Goal: Task Accomplishment & Management: Manage account settings

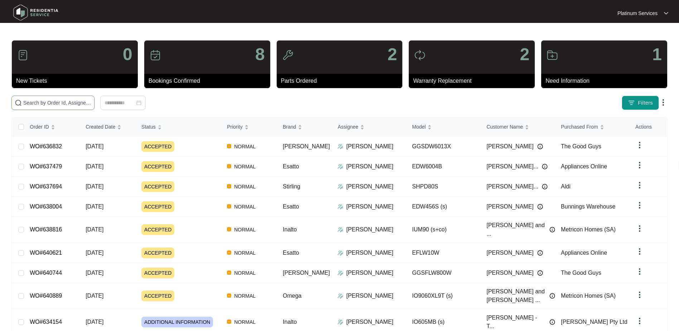
click at [43, 101] on input "text" at bounding box center [57, 103] width 68 height 8
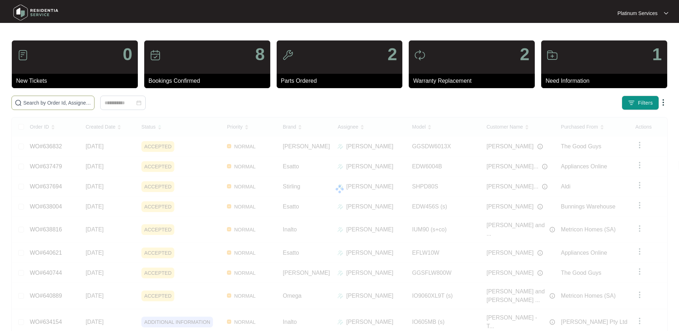
paste input "620286"
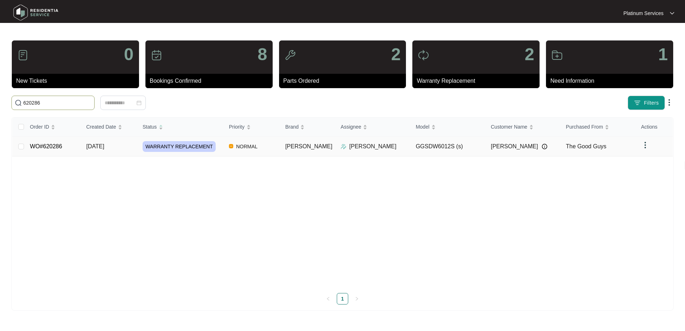
type input "620286"
click at [470, 148] on td "GGSDW6012S (s)" at bounding box center [447, 146] width 75 height 20
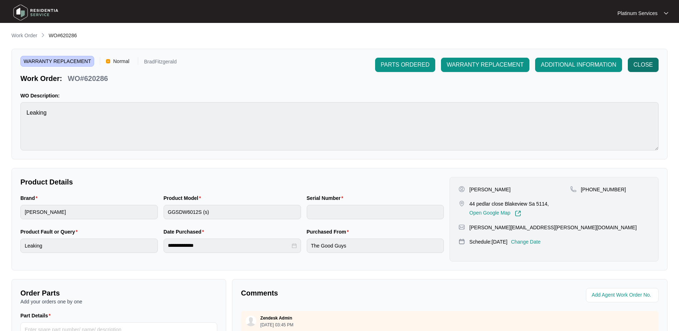
click at [637, 62] on span "CLOSE" at bounding box center [643, 65] width 19 height 9
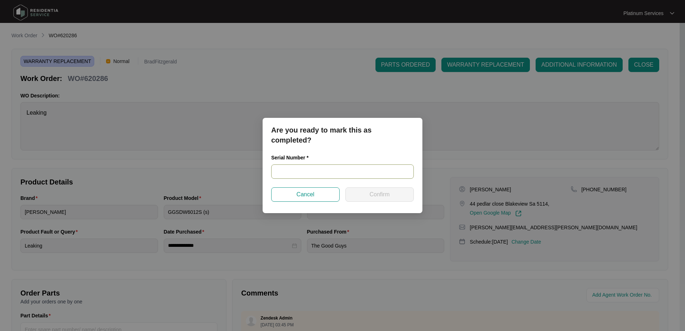
click at [309, 170] on input "text" at bounding box center [342, 171] width 142 height 14
paste input "24087755010400016"
type input "24087755010400016"
click at [374, 194] on span "Confirm" at bounding box center [379, 194] width 20 height 9
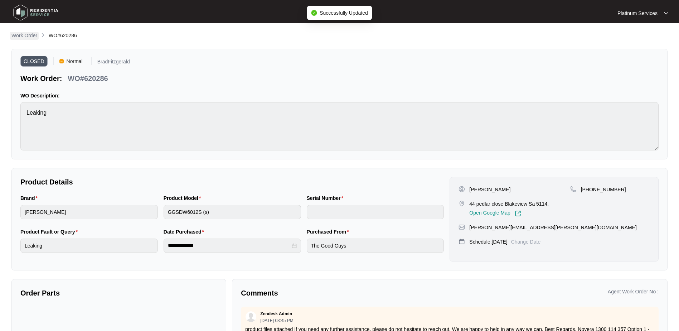
click at [29, 37] on p "Work Order" at bounding box center [24, 35] width 26 height 7
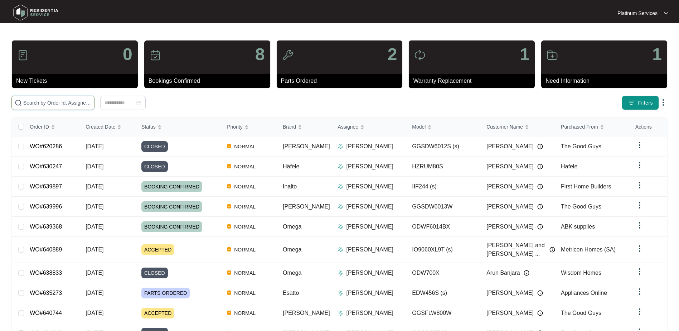
click at [54, 100] on input "text" at bounding box center [57, 103] width 68 height 8
paste input "629922"
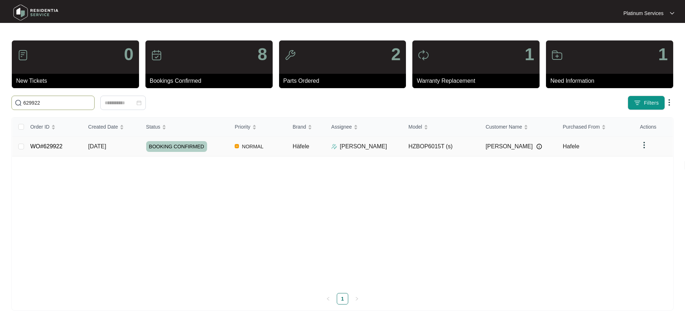
type input "629922"
click at [222, 148] on div "BOOKING CONFIRMED" at bounding box center [187, 146] width 83 height 11
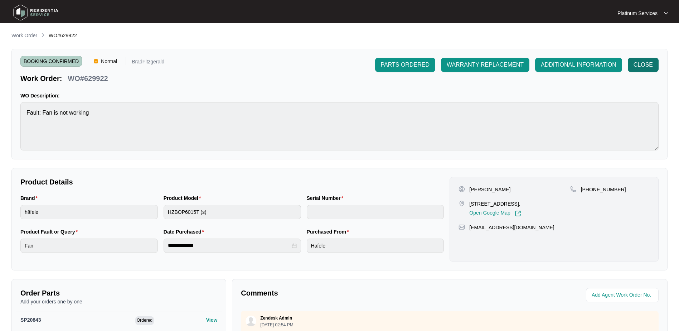
click at [651, 63] on span "CLOSE" at bounding box center [643, 65] width 19 height 9
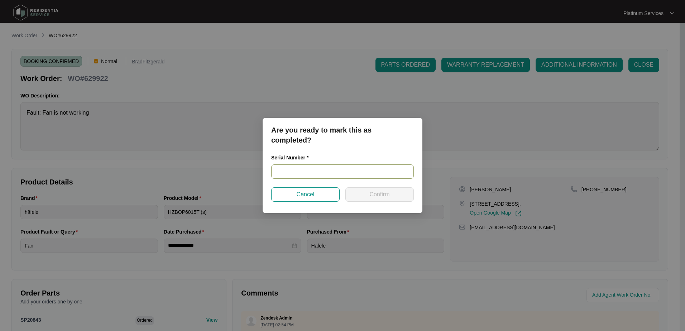
click at [344, 170] on input "text" at bounding box center [342, 171] width 142 height 14
type input "2024040195"
drag, startPoint x: 296, startPoint y: 168, endPoint x: 272, endPoint y: 169, distance: 24.4
click at [272, 169] on input "2024040195" at bounding box center [342, 171] width 142 height 14
click at [367, 190] on button "Confirm" at bounding box center [379, 194] width 68 height 14
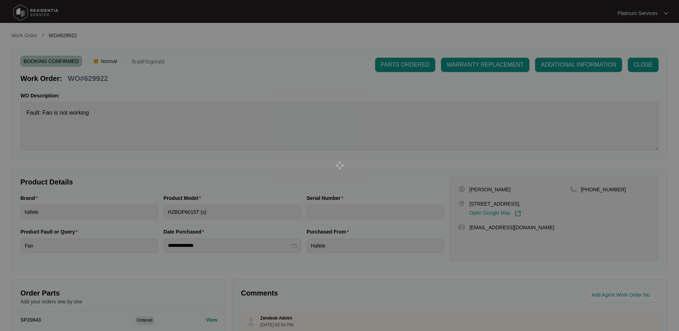
type input "2024040195"
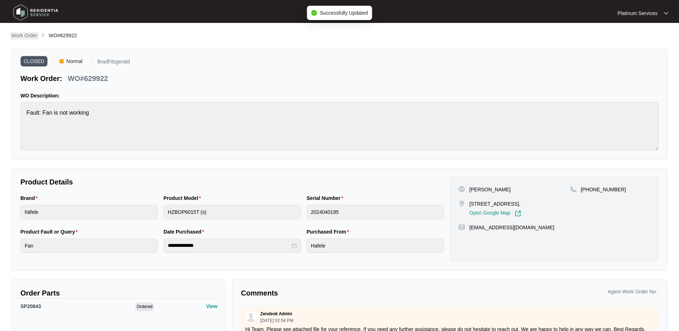
click at [26, 37] on p "Work Order" at bounding box center [24, 35] width 26 height 7
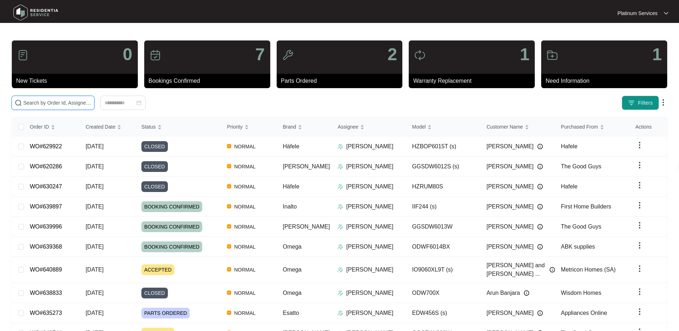
drag, startPoint x: 57, startPoint y: 102, endPoint x: 133, endPoint y: 91, distance: 76.8
click at [57, 102] on input "text" at bounding box center [57, 103] width 68 height 8
click at [55, 103] on input "text" at bounding box center [57, 103] width 68 height 8
paste input "631084"
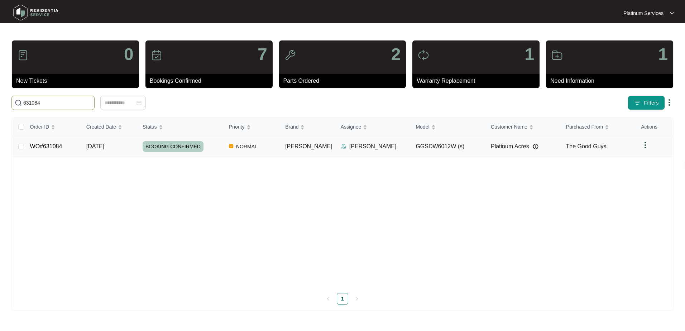
type input "631084"
click at [223, 146] on div "BOOKING CONFIRMED" at bounding box center [182, 146] width 81 height 11
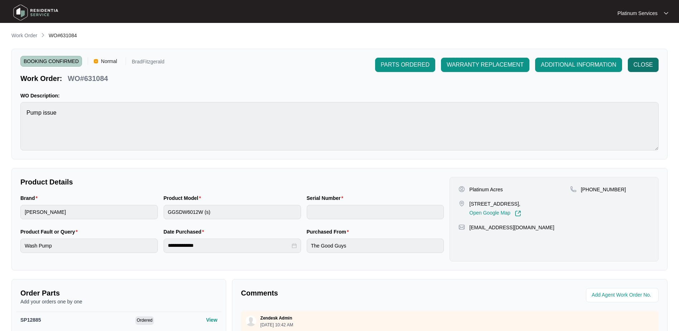
click at [640, 63] on span "CLOSE" at bounding box center [643, 65] width 19 height 9
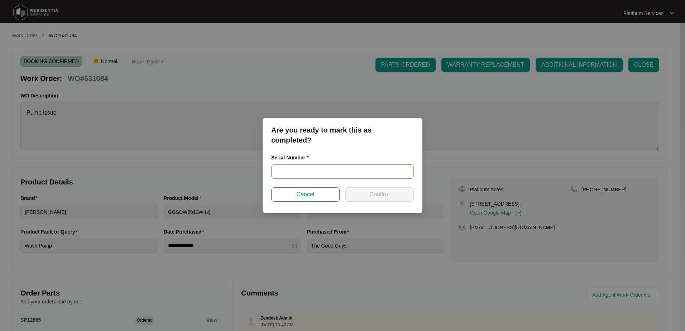
click at [326, 171] on input "text" at bounding box center [342, 171] width 142 height 14
click at [301, 168] on input "text" at bounding box center [342, 171] width 142 height 14
click at [337, 171] on input "2306" at bounding box center [342, 171] width 142 height 14
click at [324, 166] on input "23067688" at bounding box center [342, 171] width 142 height 14
click at [313, 171] on input "230676880402" at bounding box center [342, 171] width 142 height 14
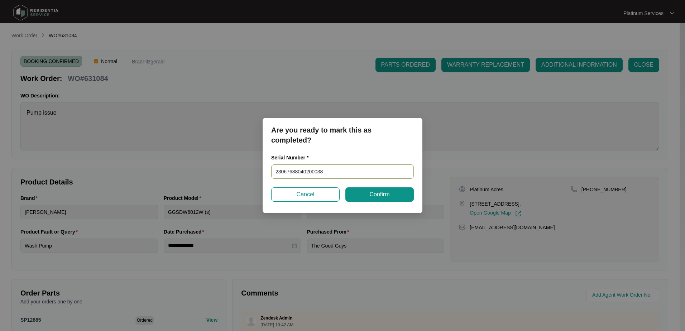
drag, startPoint x: 336, startPoint y: 175, endPoint x: 257, endPoint y: 172, distance: 79.2
click at [257, 172] on div "Are you ready to mark this as completed? Serial Number * 23067688040200038 Canc…" at bounding box center [342, 165] width 685 height 331
type input "23067688040200038"
click at [388, 193] on span "Confirm" at bounding box center [379, 194] width 20 height 9
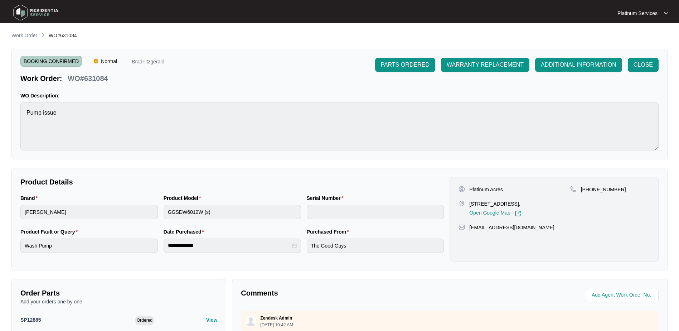
type input "23067688040200038"
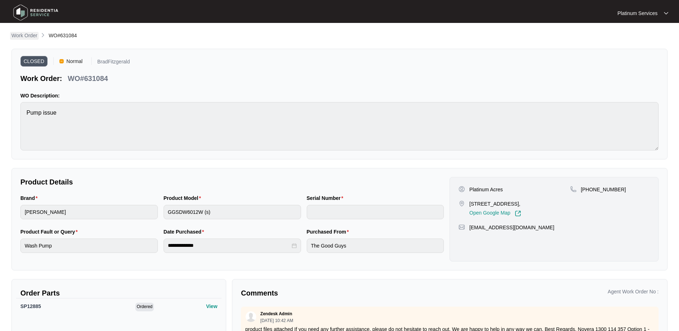
click at [32, 37] on p "Work Order" at bounding box center [24, 35] width 26 height 7
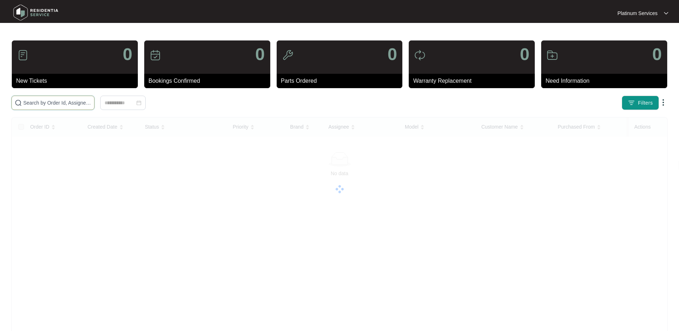
click at [57, 100] on input "text" at bounding box center [57, 103] width 68 height 8
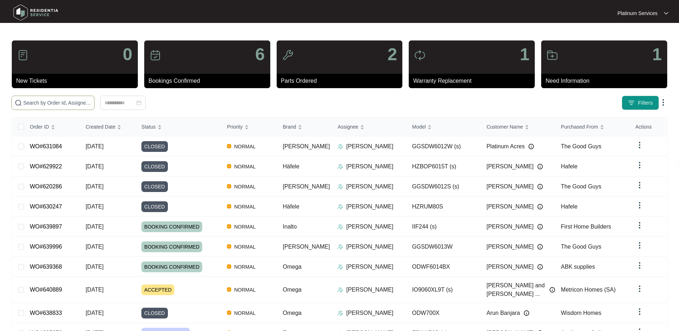
paste input "634720"
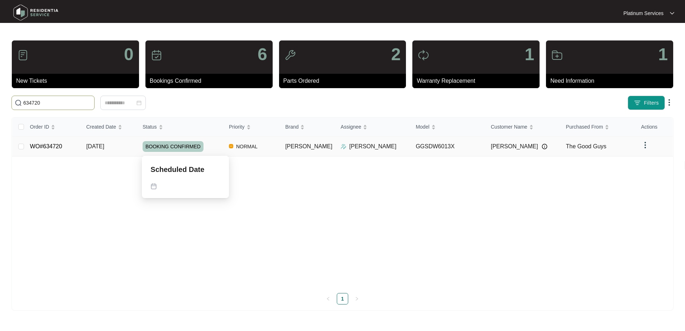
type input "634720"
click at [126, 149] on td "[DATE]" at bounding box center [109, 146] width 56 height 20
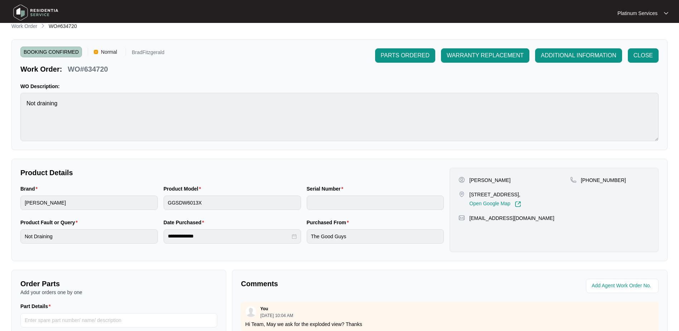
scroll to position [36, 0]
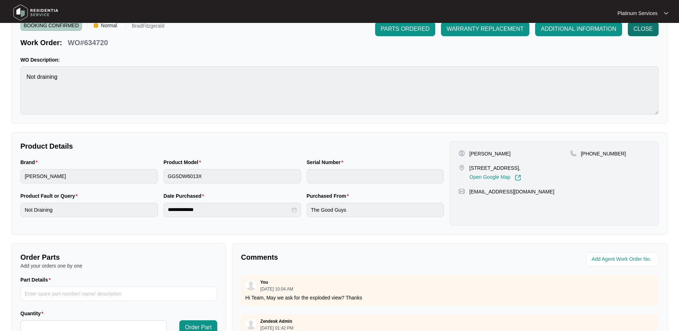
click at [642, 28] on span "CLOSE" at bounding box center [643, 29] width 19 height 9
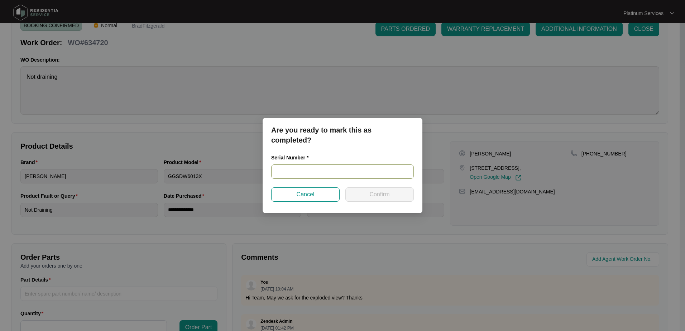
click at [361, 168] on input "text" at bounding box center [342, 171] width 142 height 14
click at [340, 169] on input "2502" at bounding box center [342, 171] width 142 height 14
click at [324, 173] on input "250281910" at bounding box center [342, 171] width 142 height 14
click at [340, 167] on input "250281910502000" at bounding box center [342, 171] width 142 height 14
drag, startPoint x: 290, startPoint y: 169, endPoint x: 275, endPoint y: 172, distance: 15.0
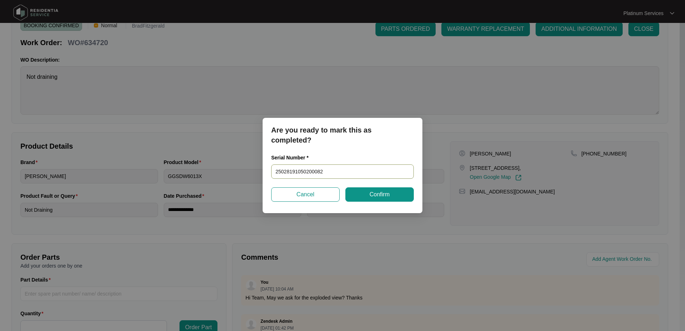
click at [275, 172] on input "25028191050200082" at bounding box center [342, 171] width 142 height 14
type input "25028191050200082"
click at [390, 191] on button "Confirm" at bounding box center [379, 194] width 68 height 14
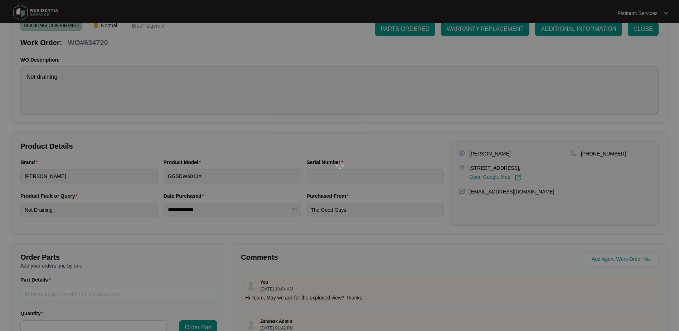
type input "25028191050200082"
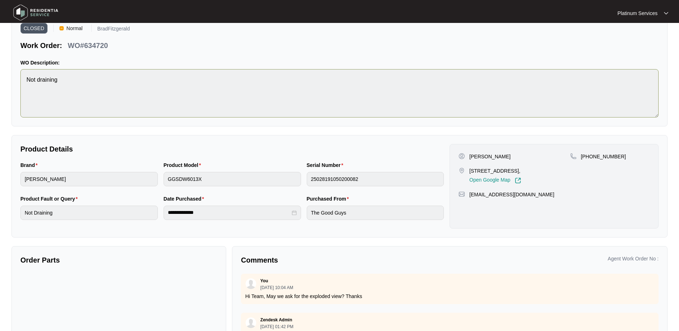
scroll to position [0, 0]
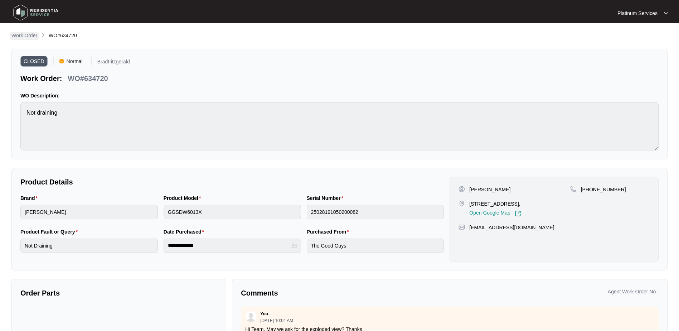
click at [31, 37] on p "Work Order" at bounding box center [24, 35] width 26 height 7
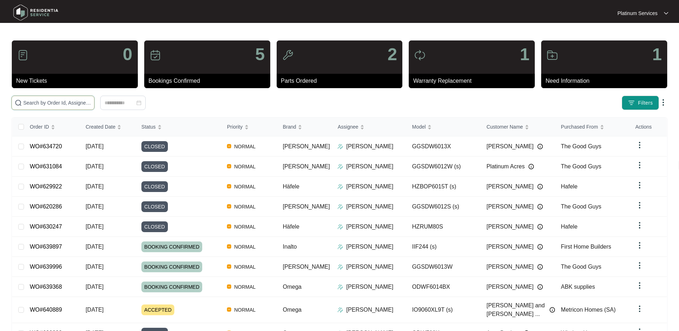
click at [56, 101] on input "text" at bounding box center [57, 103] width 68 height 8
paste input "636296"
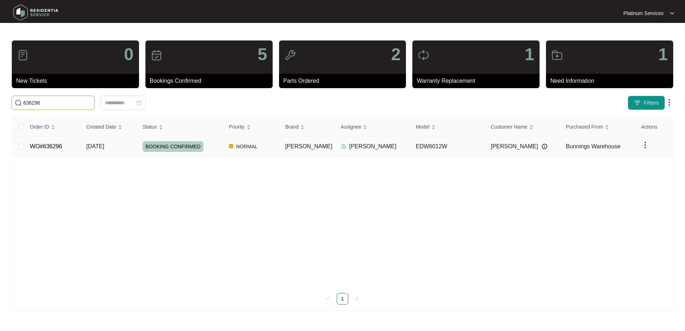
type input "636296"
click at [313, 151] on td "[PERSON_NAME]" at bounding box center [306, 146] width 55 height 20
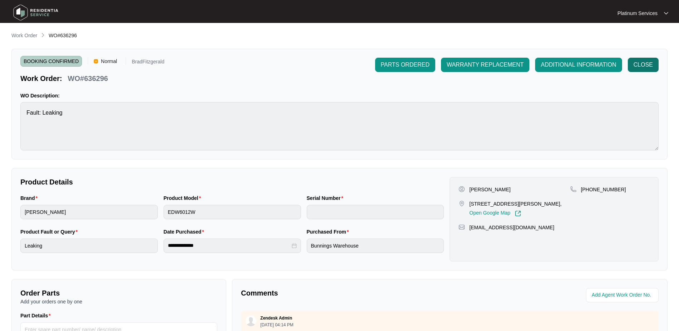
click at [638, 66] on span "CLOSE" at bounding box center [643, 65] width 19 height 9
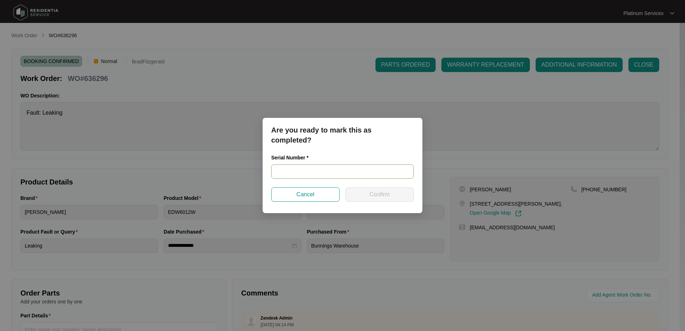
click at [304, 166] on input "text" at bounding box center [342, 171] width 142 height 14
click at [305, 166] on input "text" at bounding box center [342, 171] width 142 height 14
click at [303, 174] on input "230662" at bounding box center [342, 171] width 142 height 14
click at [322, 173] on input "23066243050" at bounding box center [342, 171] width 142 height 14
drag, startPoint x: 327, startPoint y: 169, endPoint x: 275, endPoint y: 168, distance: 52.6
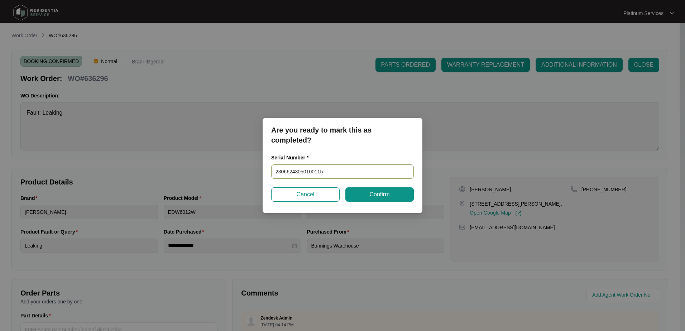
click at [275, 168] on input "23066243050100115" at bounding box center [342, 171] width 142 height 14
type input "23066243050100115"
click at [382, 188] on button "Confirm" at bounding box center [379, 194] width 68 height 14
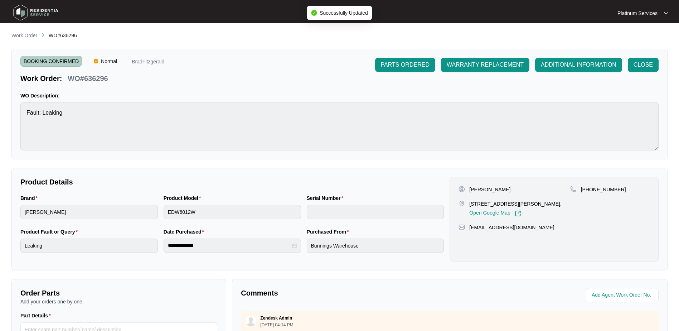
type input "23066243050100115"
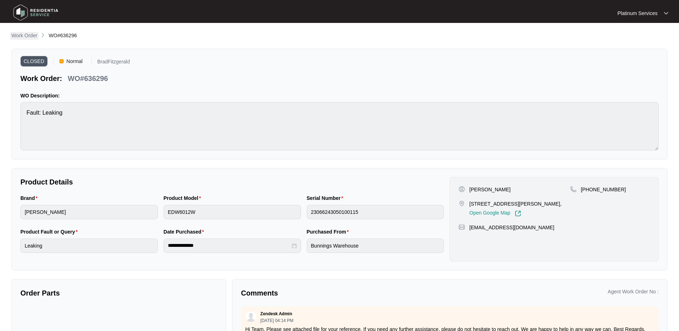
click at [34, 35] on p "Work Order" at bounding box center [24, 35] width 26 height 7
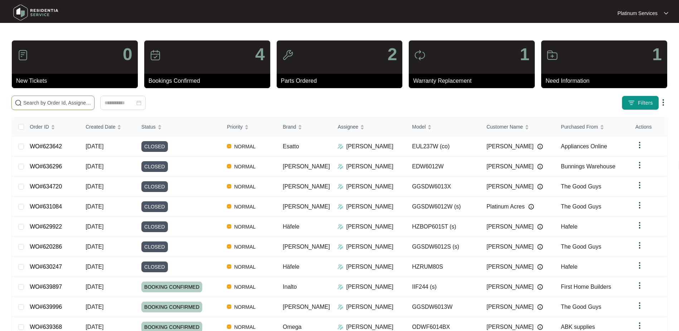
click at [45, 101] on input "text" at bounding box center [57, 103] width 68 height 8
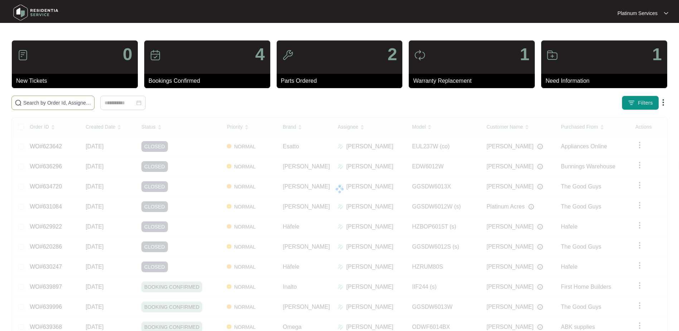
paste input "636832"
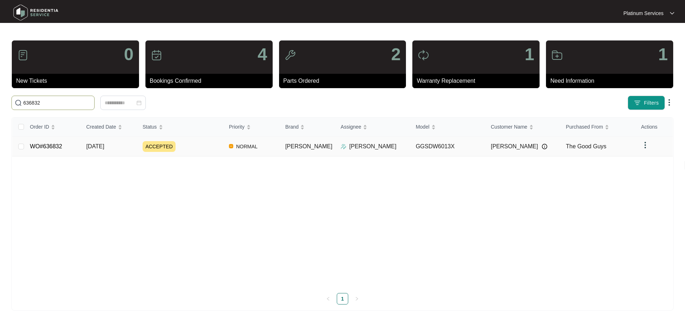
type input "636832"
click at [204, 145] on div "ACCEPTED" at bounding box center [182, 146] width 81 height 11
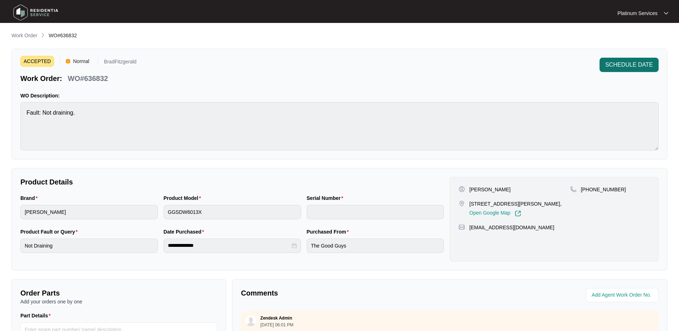
click at [629, 66] on span "SCHEDULE DATE" at bounding box center [629, 65] width 48 height 9
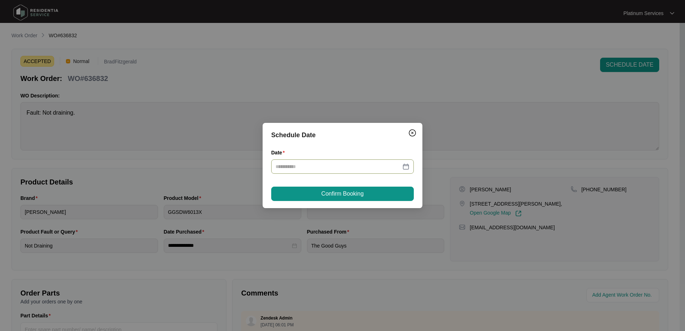
click at [335, 169] on input "Date" at bounding box center [337, 167] width 125 height 8
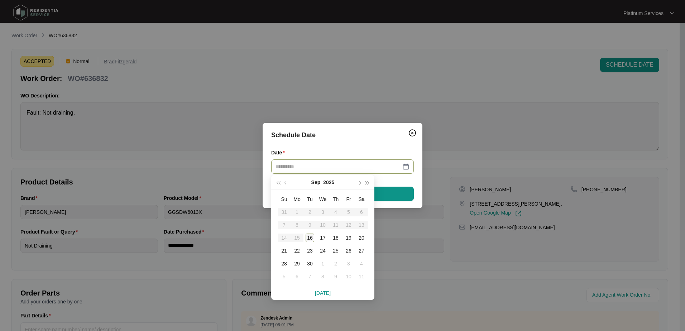
click at [309, 235] on div "16" at bounding box center [309, 237] width 9 height 9
type input "**********"
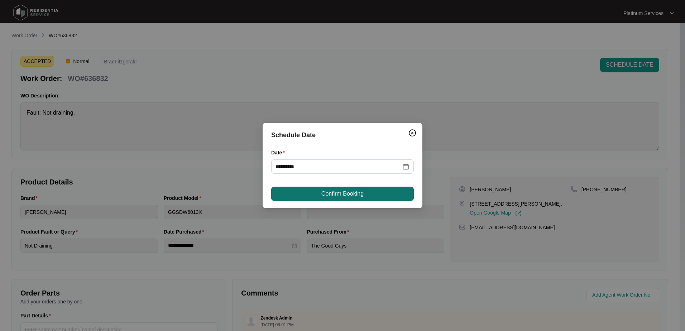
click at [376, 193] on button "Confirm Booking" at bounding box center [342, 194] width 142 height 14
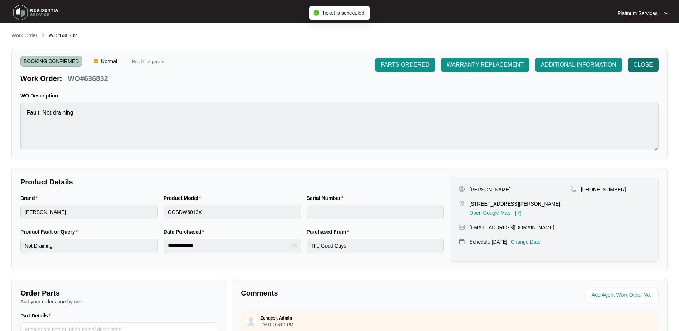
click at [651, 65] on span "CLOSE" at bounding box center [643, 65] width 19 height 9
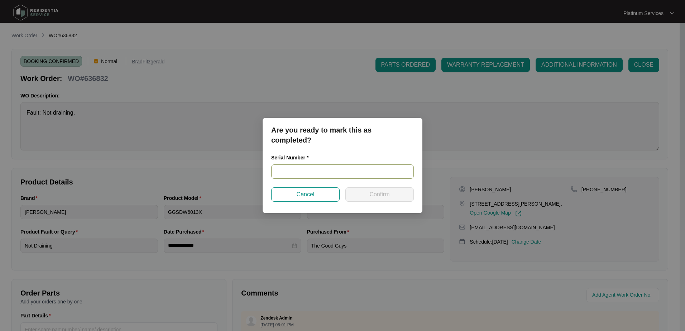
click at [312, 170] on input "text" at bounding box center [342, 171] width 142 height 14
click at [316, 171] on input "250339" at bounding box center [342, 171] width 142 height 14
click at [327, 174] on input "25033905040" at bounding box center [342, 171] width 142 height 14
type input "25033905040100052"
drag, startPoint x: 333, startPoint y: 171, endPoint x: 272, endPoint y: 173, distance: 60.5
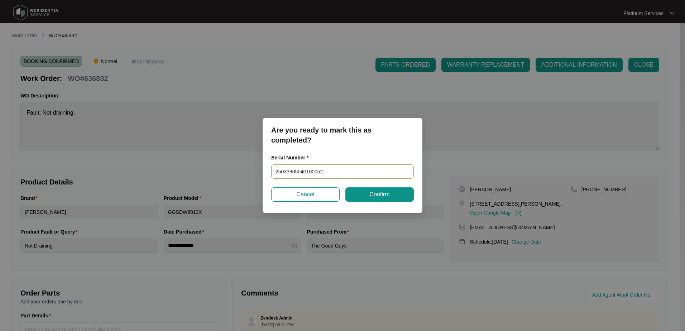
click at [272, 173] on input "25033905040100052" at bounding box center [342, 171] width 142 height 14
click at [390, 193] on button "Confirm" at bounding box center [379, 194] width 68 height 14
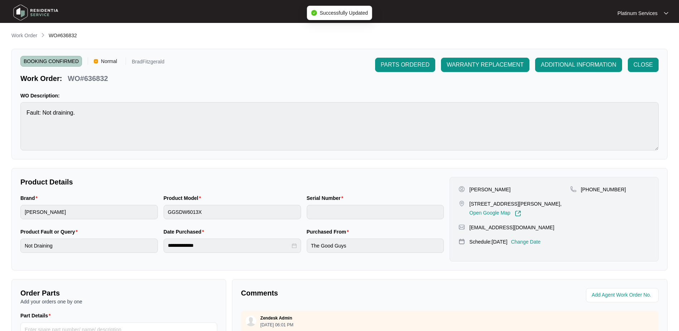
type input "25033905040100052"
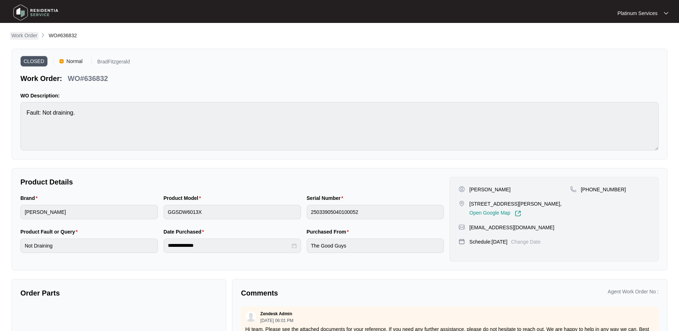
click at [35, 35] on p "Work Order" at bounding box center [24, 35] width 26 height 7
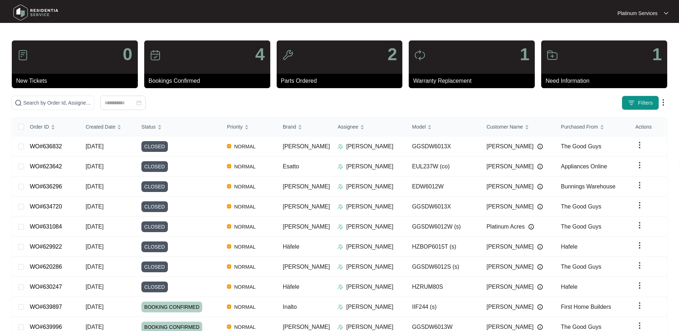
click at [150, 25] on main "0 New Tickets 4 Bookings Confirmed 2 Parts Ordered 1 Warranty Replacement 1 Nee…" at bounding box center [339, 186] width 679 height 372
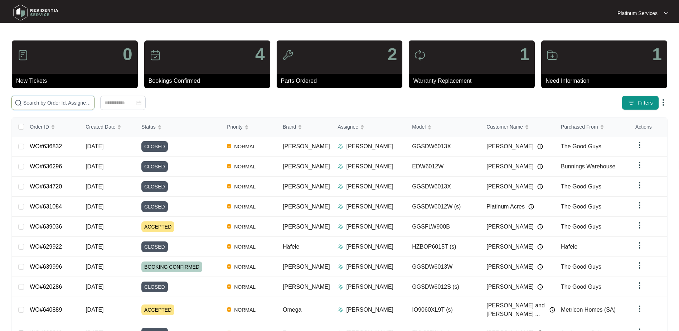
click at [51, 102] on input "text" at bounding box center [57, 103] width 68 height 8
paste input "639036"
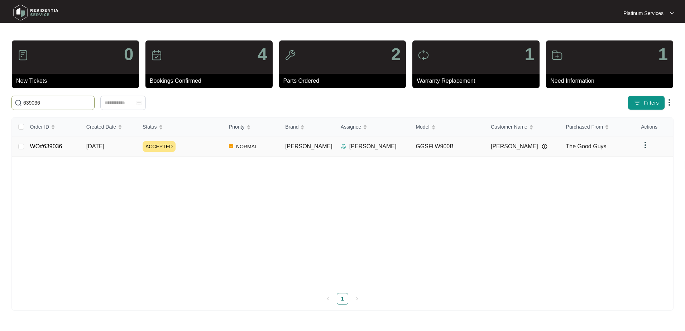
type input "639036"
click at [221, 150] on div "ACCEPTED" at bounding box center [182, 146] width 81 height 11
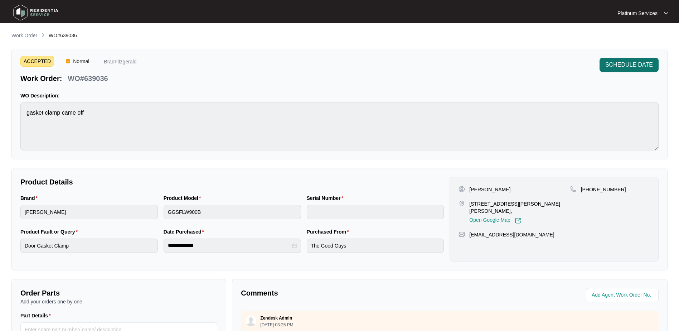
click at [620, 61] on span "SCHEDULE DATE" at bounding box center [629, 65] width 48 height 9
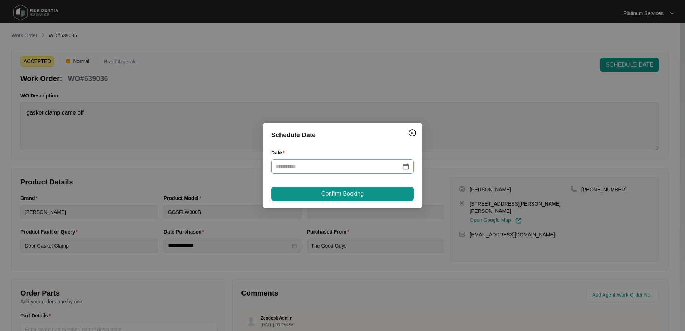
click at [315, 169] on input "Date" at bounding box center [337, 167] width 125 height 8
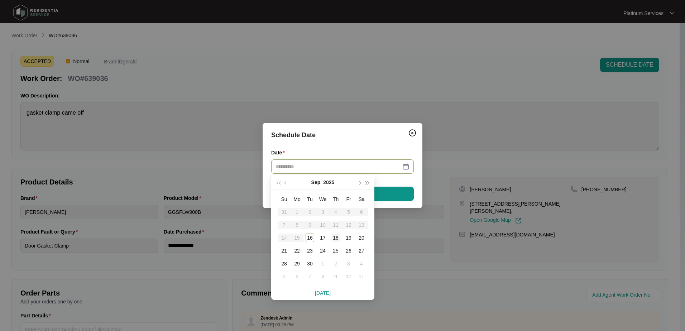
type input "**********"
click at [339, 238] on div "18" at bounding box center [335, 237] width 9 height 9
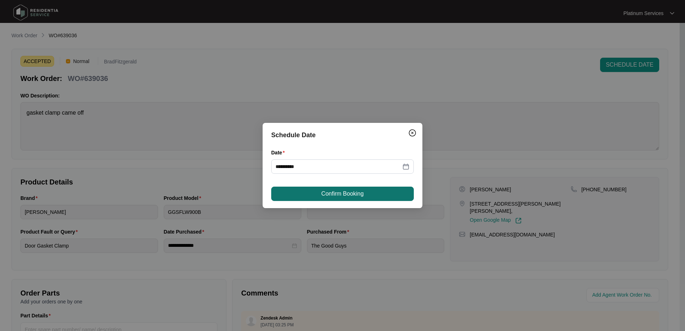
click at [348, 198] on button "Confirm Booking" at bounding box center [342, 194] width 142 height 14
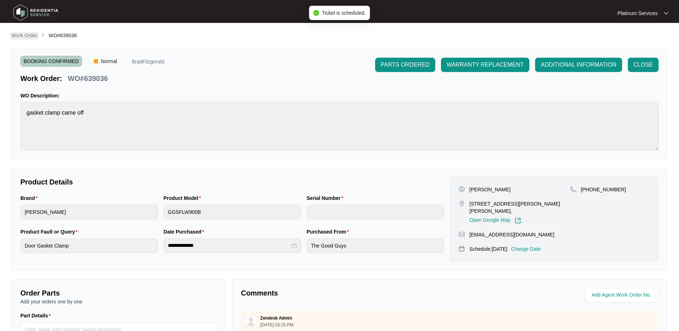
click at [18, 36] on p "Work Order" at bounding box center [24, 35] width 26 height 7
